Goal: Browse casually

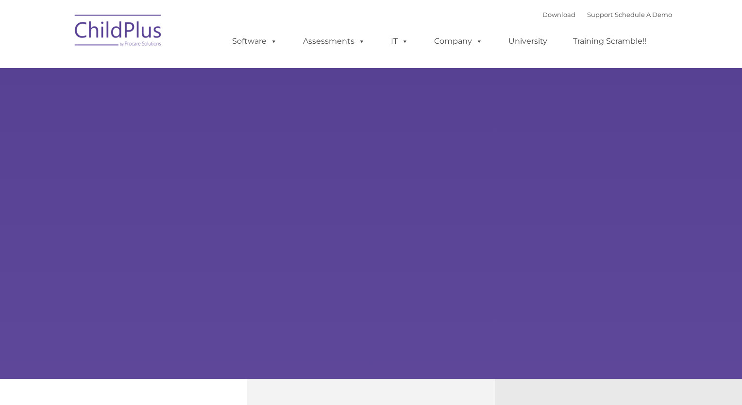
type input ""
